Goal: Manage account settings

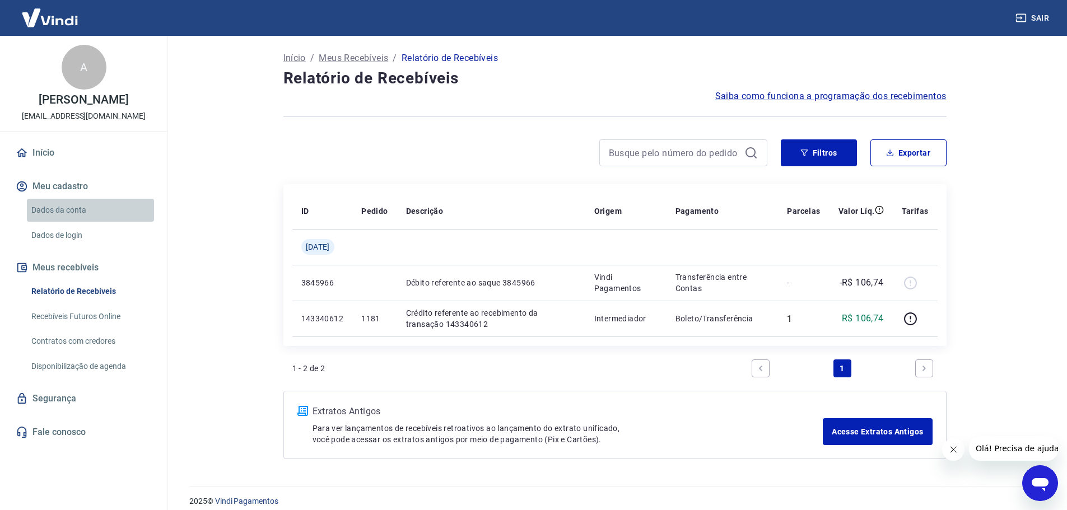
click at [58, 212] on link "Dados da conta" at bounding box center [90, 210] width 127 height 23
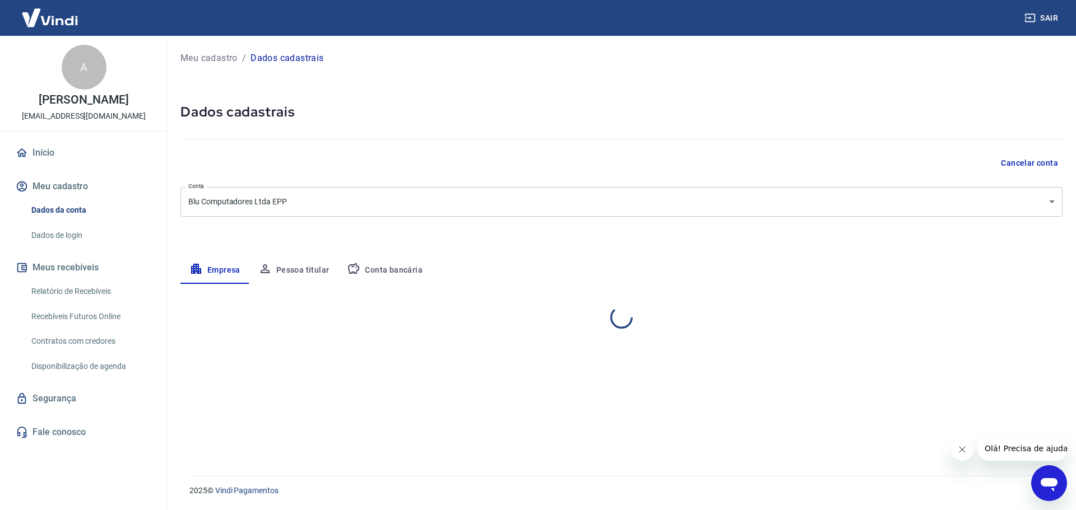
select select "SC"
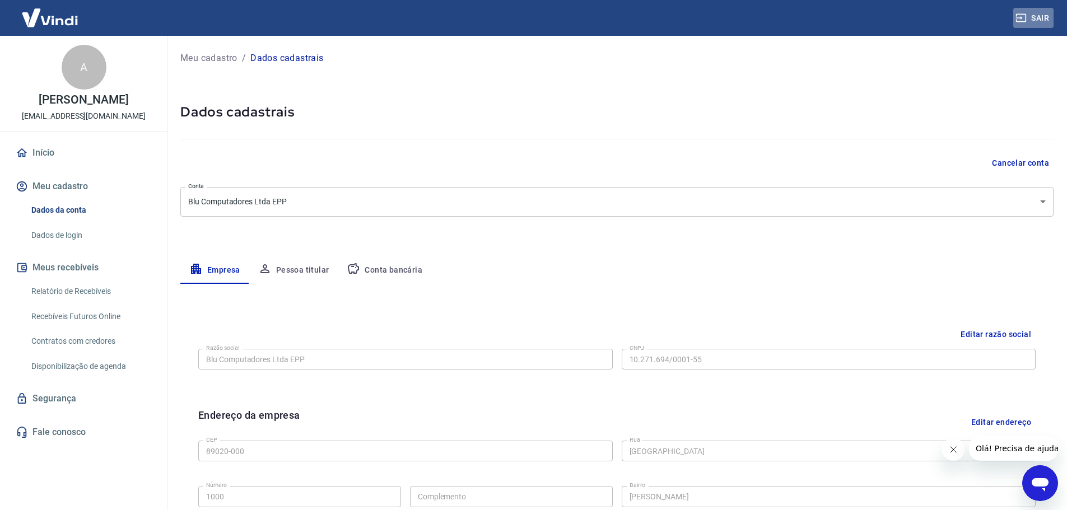
click at [1025, 13] on icon "button" at bounding box center [1021, 17] width 11 height 11
